Goal: Information Seeking & Learning: Learn about a topic

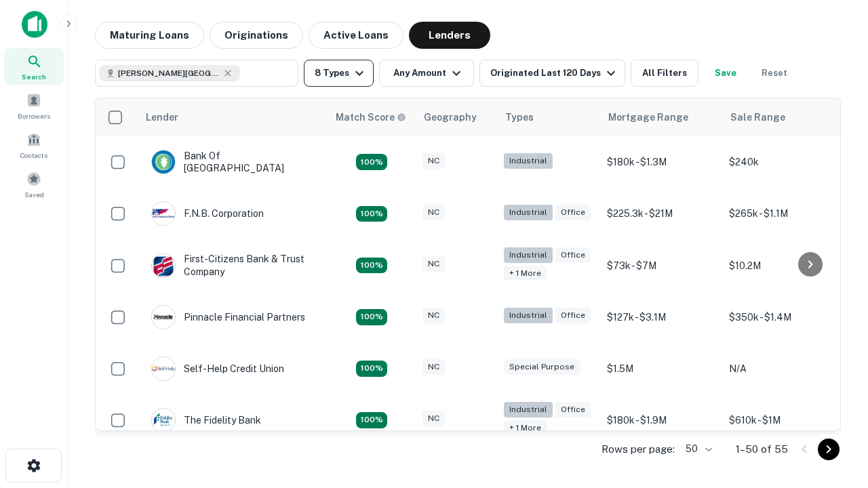
click at [338, 73] on button "8 Types" at bounding box center [339, 73] width 70 height 27
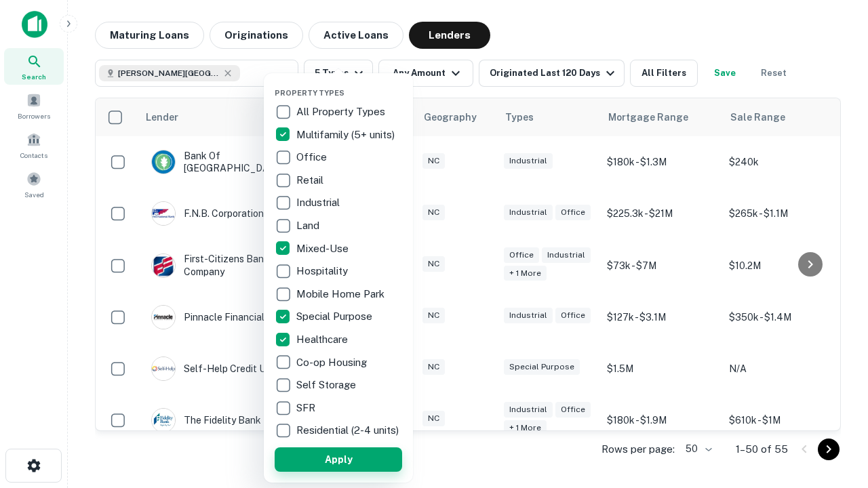
click at [338, 459] on button "Apply" at bounding box center [338, 460] width 127 height 24
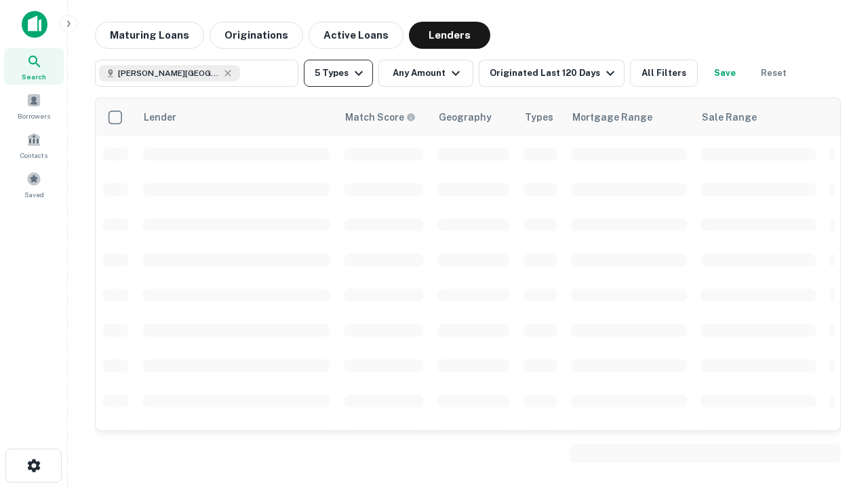
click at [338, 73] on button "5 Types" at bounding box center [338, 73] width 69 height 27
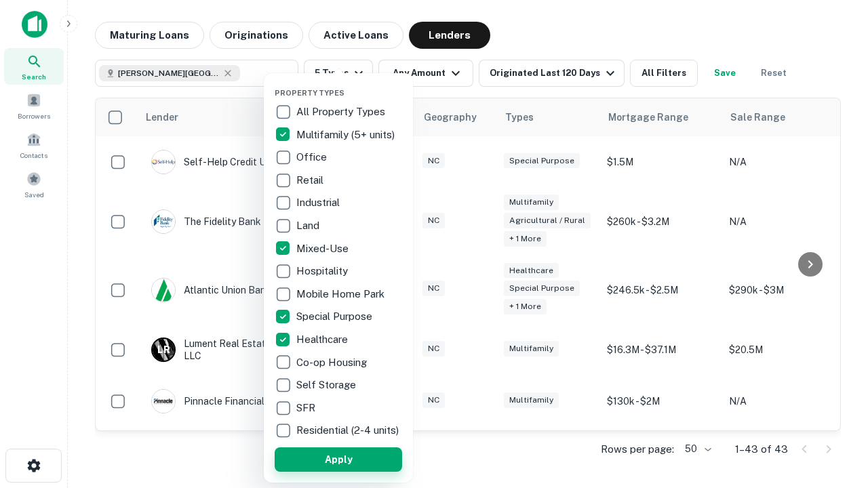
click at [363, 459] on button "Apply" at bounding box center [338, 460] width 127 height 24
